Goal: Information Seeking & Learning: Learn about a topic

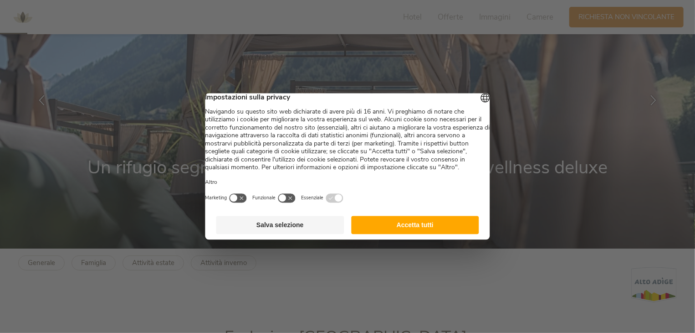
click at [379, 234] on button "Accetta tutti" at bounding box center [415, 225] width 128 height 18
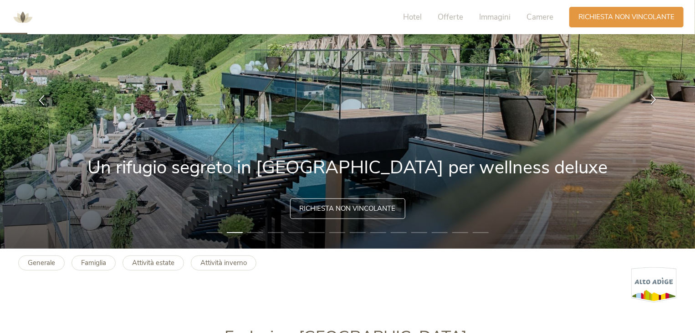
click at [658, 97] on icon at bounding box center [653, 99] width 10 height 10
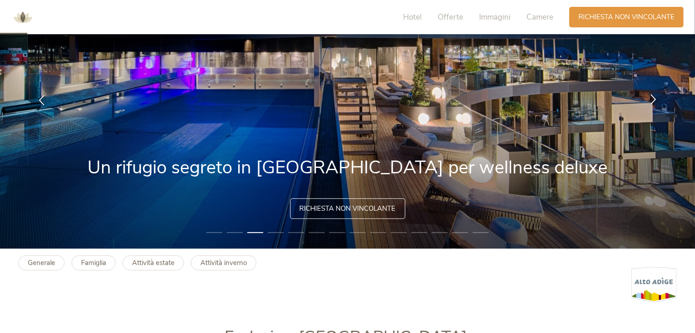
click at [658, 97] on icon at bounding box center [653, 99] width 10 height 10
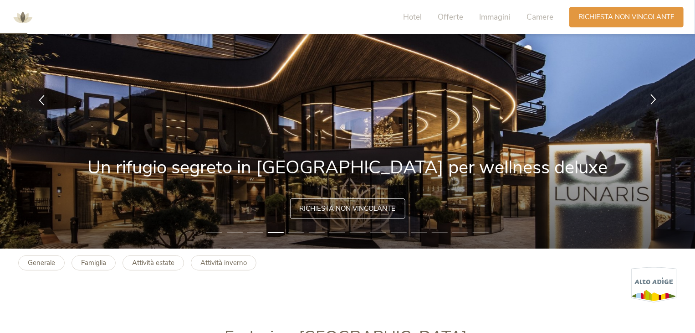
click at [658, 97] on icon at bounding box center [653, 99] width 10 height 10
click at [655, 98] on icon at bounding box center [653, 99] width 10 height 10
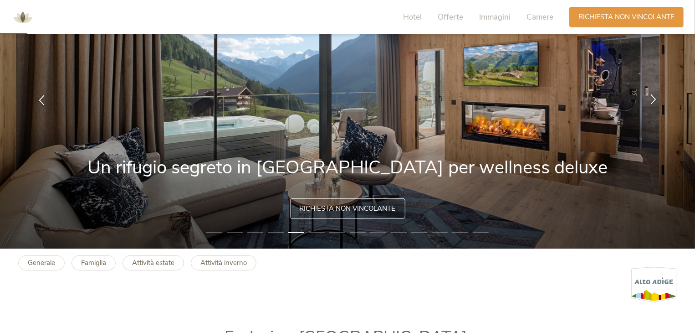
click at [654, 101] on icon at bounding box center [653, 99] width 10 height 10
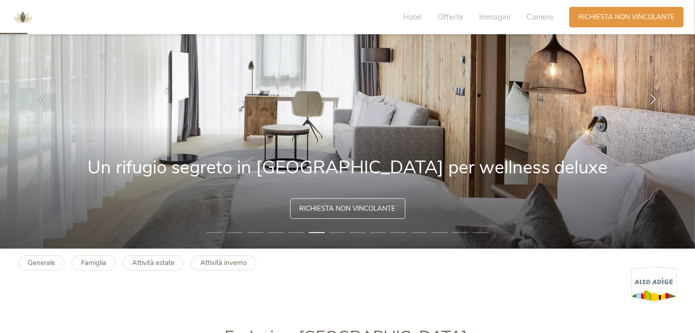
click at [654, 101] on icon at bounding box center [653, 99] width 10 height 10
click at [654, 95] on icon at bounding box center [653, 99] width 10 height 10
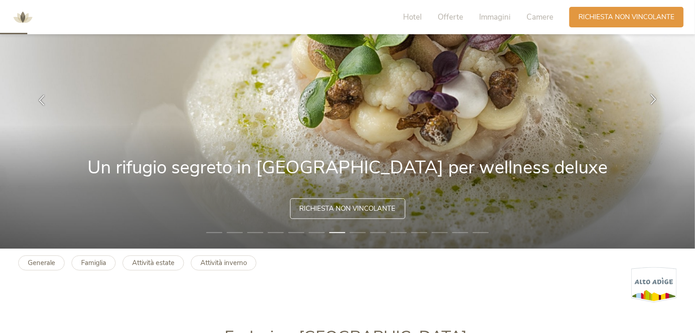
click at [654, 95] on icon at bounding box center [653, 99] width 10 height 10
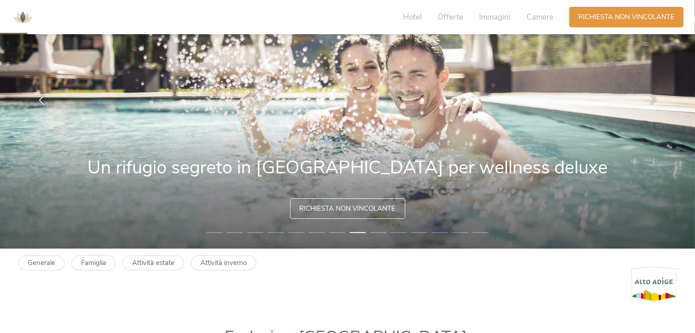
click at [654, 94] on icon at bounding box center [653, 99] width 10 height 10
click at [654, 96] on icon at bounding box center [653, 99] width 10 height 10
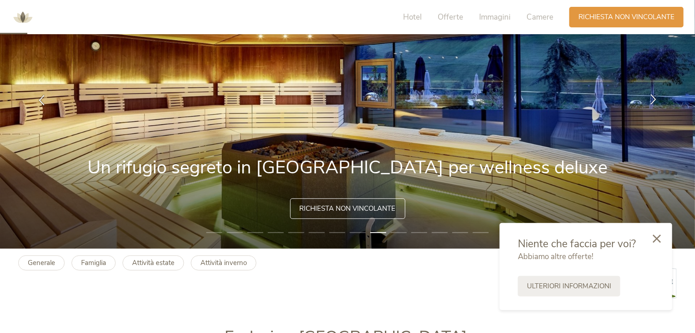
click at [651, 97] on icon at bounding box center [653, 99] width 10 height 10
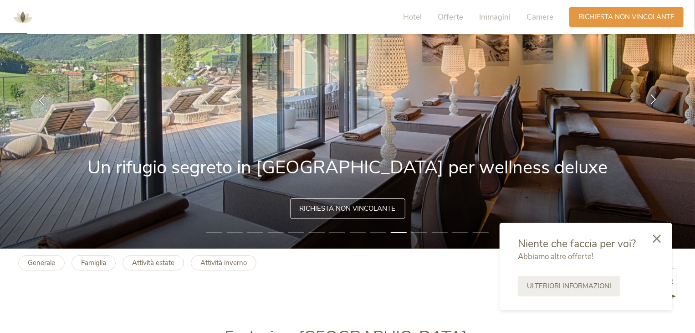
click at [651, 97] on icon at bounding box center [653, 99] width 10 height 10
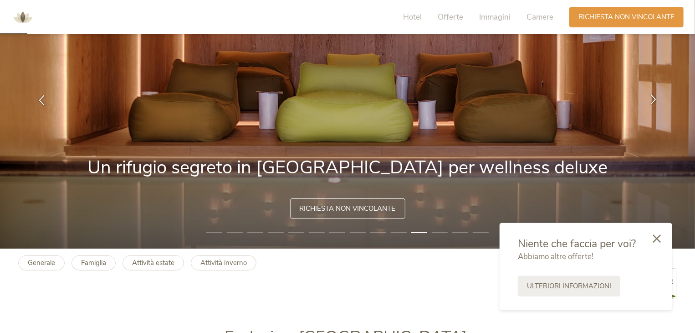
click at [651, 97] on icon at bounding box center [653, 99] width 10 height 10
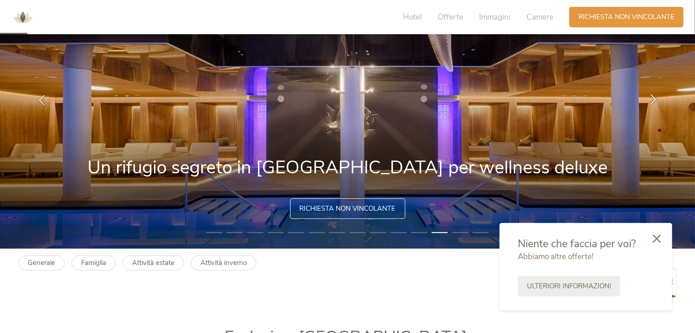
click at [651, 97] on icon at bounding box center [653, 99] width 10 height 10
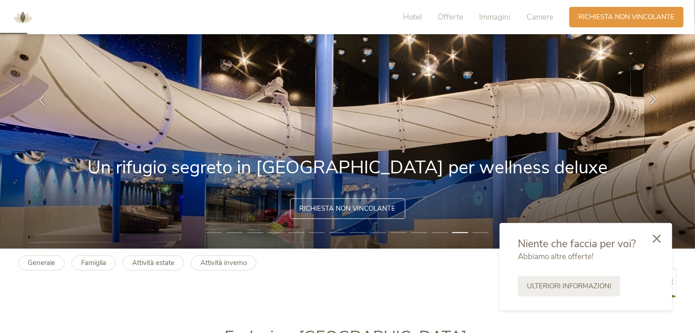
click at [651, 97] on icon at bounding box center [653, 99] width 10 height 10
